Goal: Transaction & Acquisition: Purchase product/service

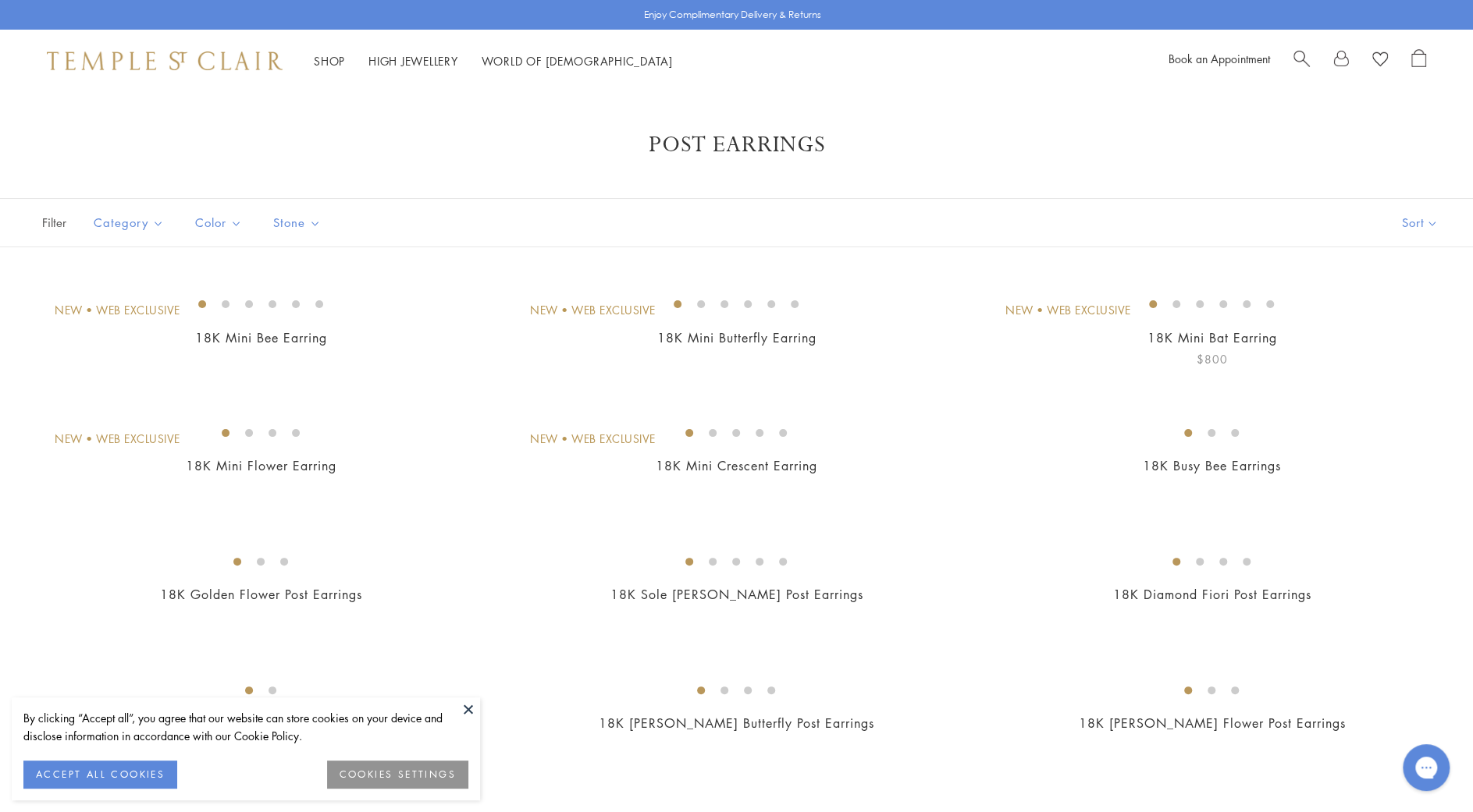
click at [0, 0] on img at bounding box center [0, 0] width 0 height 0
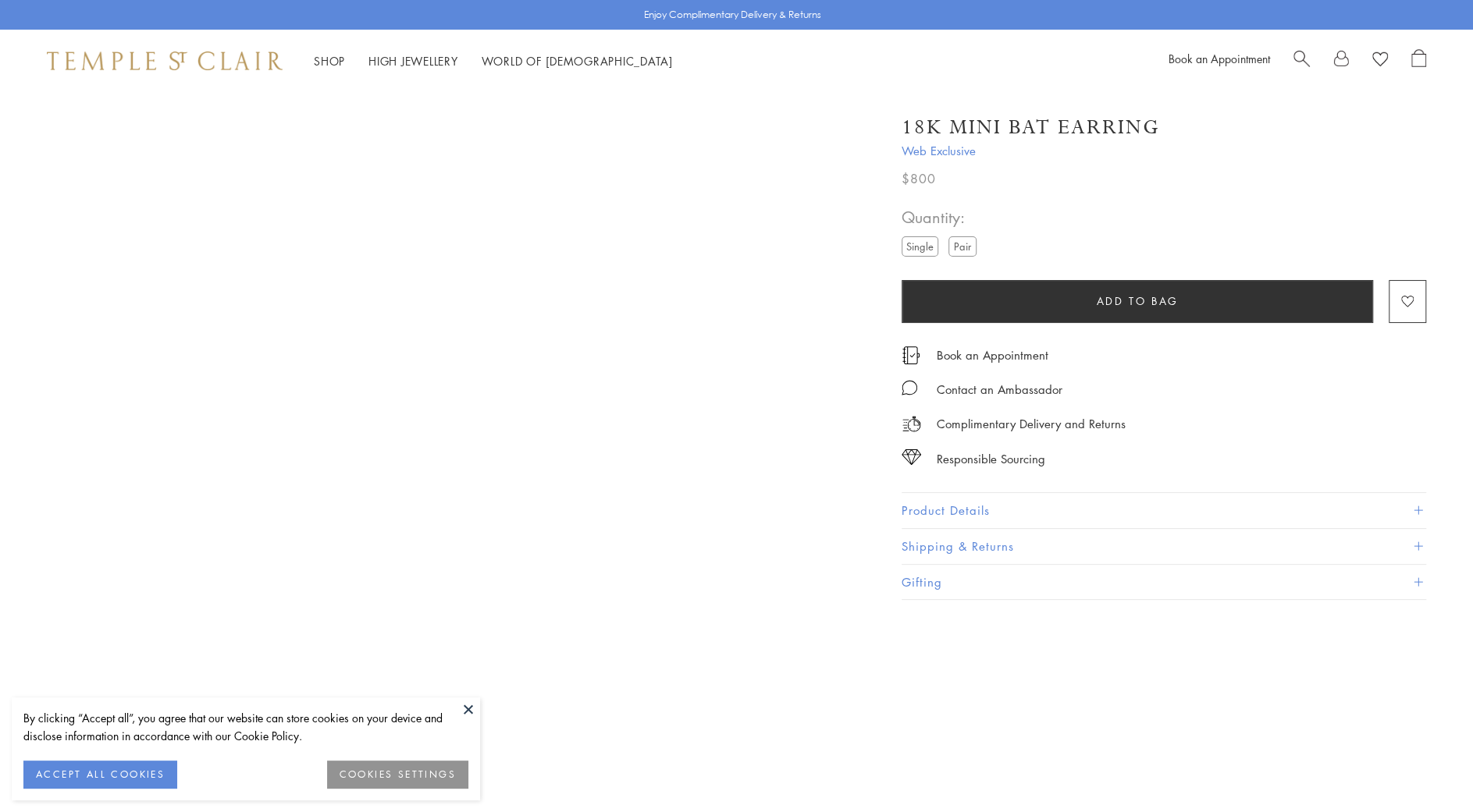
click at [1285, 484] on div "18K Mini Bat Earring Web Exclusive $800 A nocturnal marvel. Our 18K Mini Bat Ea…" at bounding box center [1164, 349] width 524 height 502
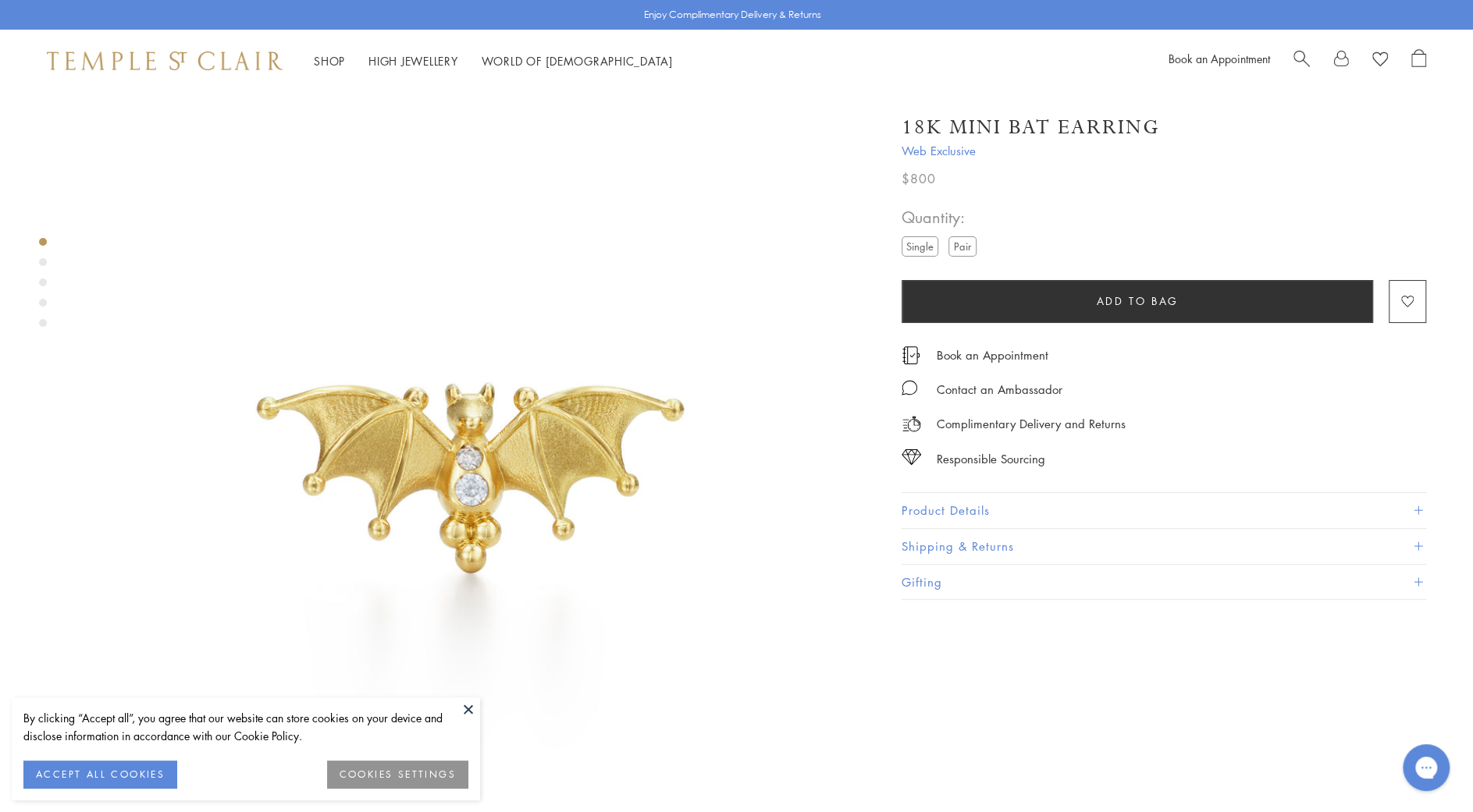
scroll to position [110, 0]
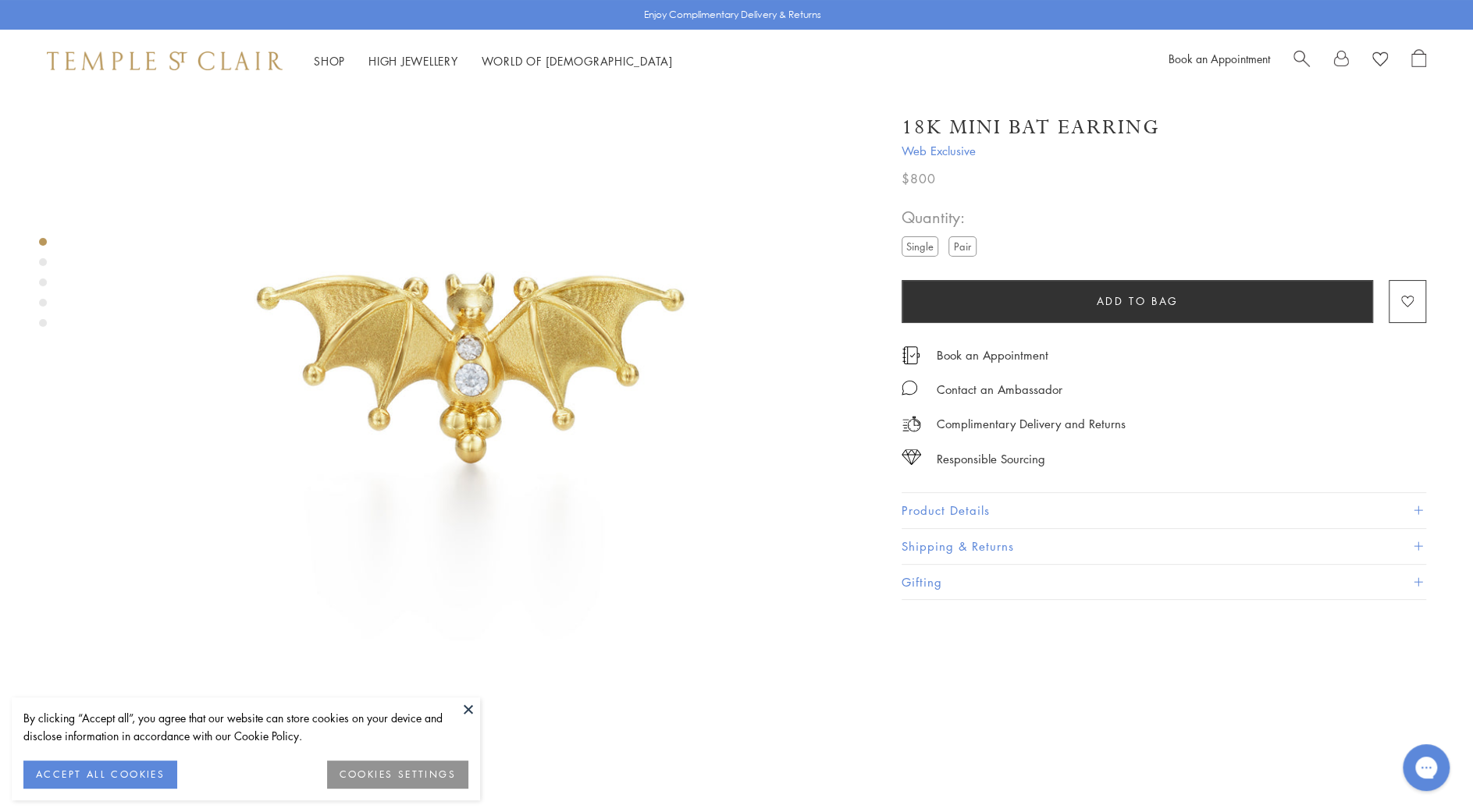
click at [46, 259] on div "Product gallery navigation" at bounding box center [43, 286] width 8 height 105
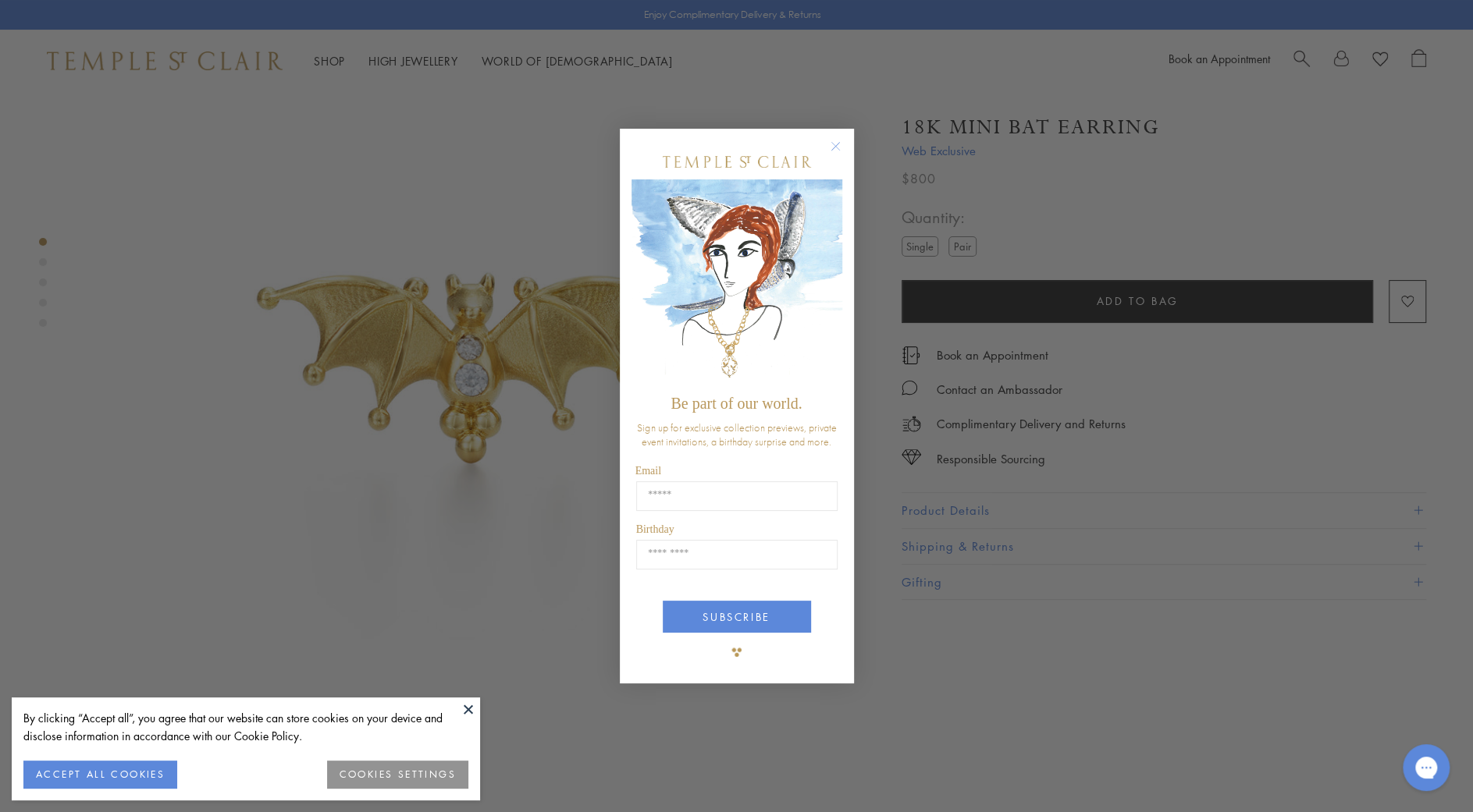
click at [834, 147] on icon "Close dialog" at bounding box center [835, 145] width 8 height 8
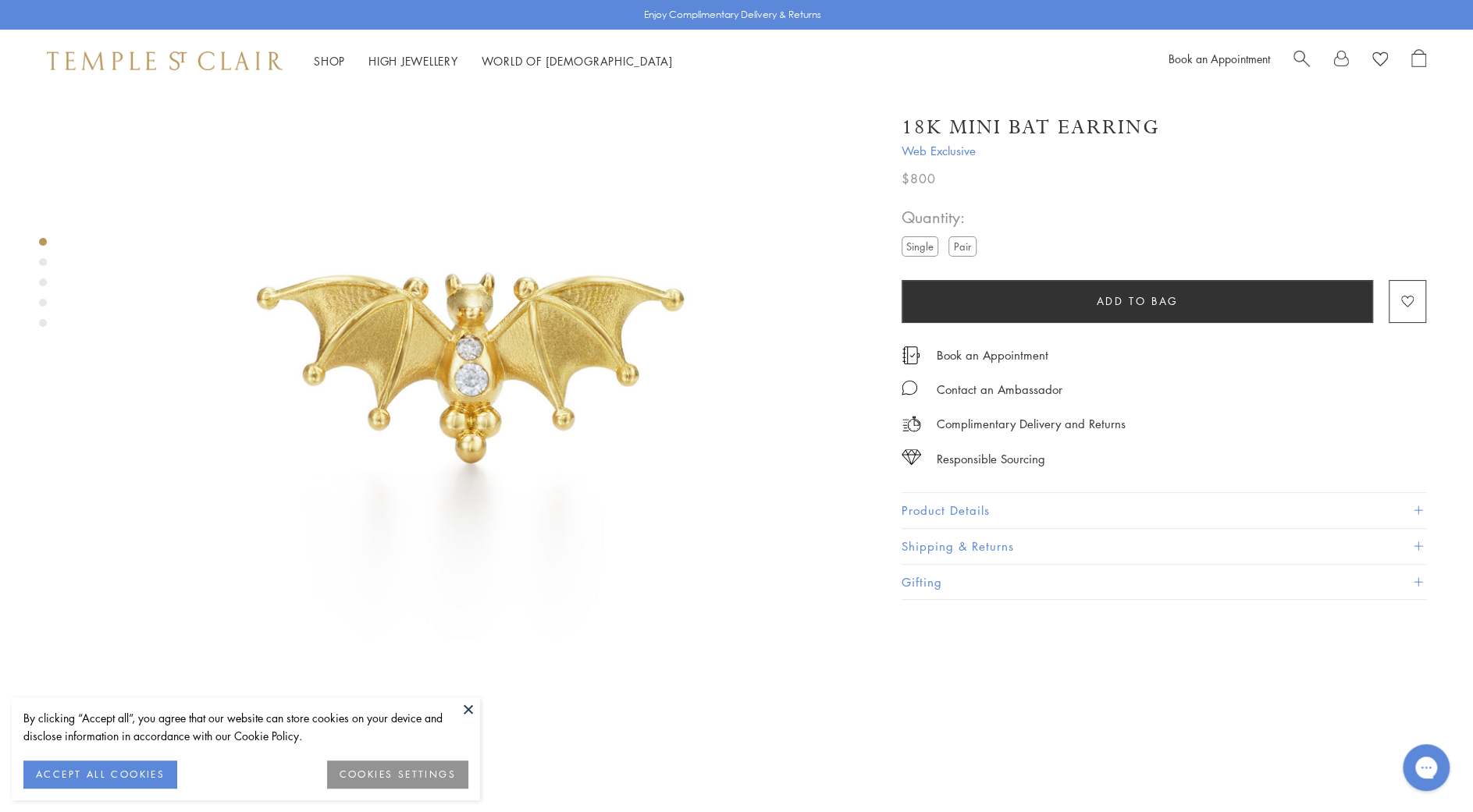
click at [43, 283] on div "Product gallery navigation" at bounding box center [43, 282] width 8 height 8
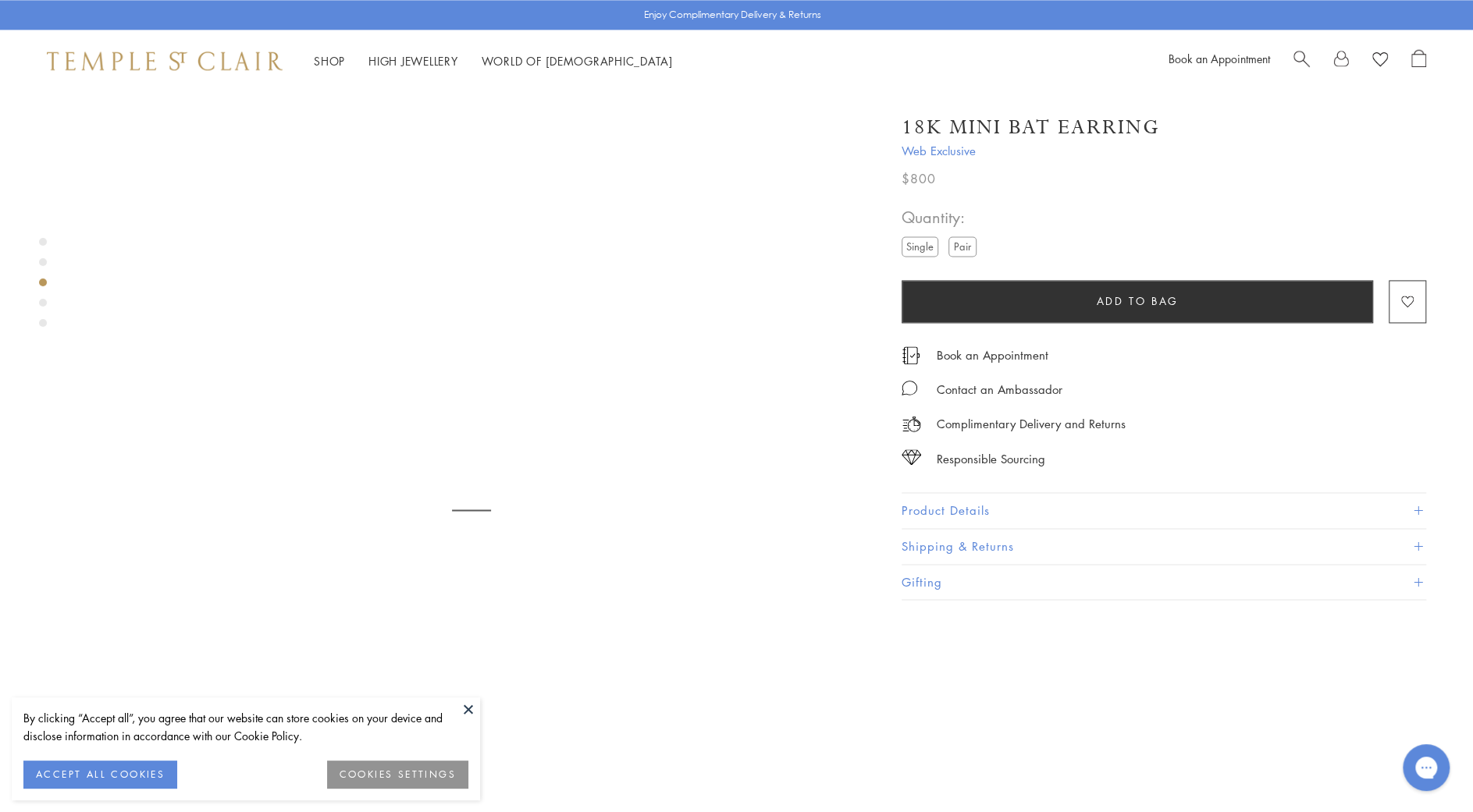
scroll to position [1600, 0]
